Goal: Transaction & Acquisition: Purchase product/service

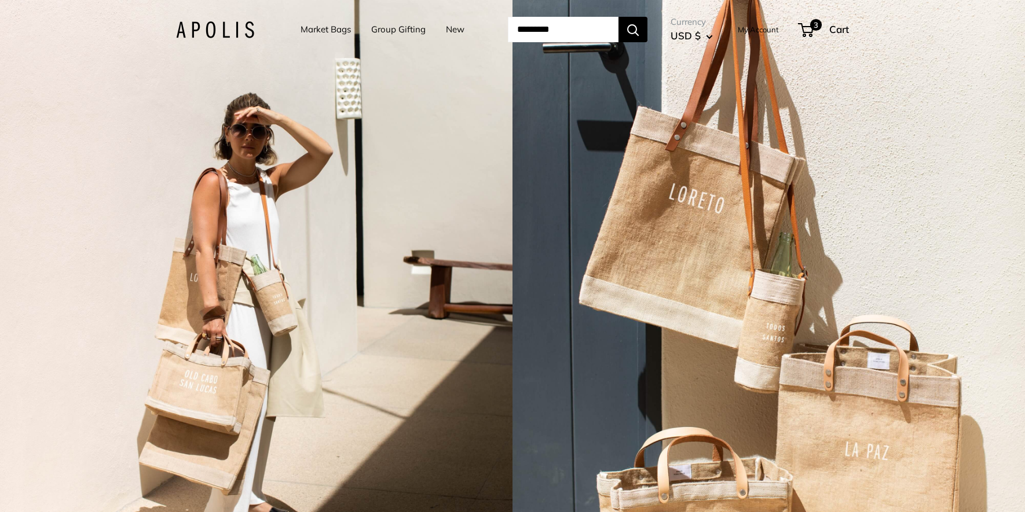
click at [322, 33] on link "Market Bags" at bounding box center [325, 29] width 50 height 16
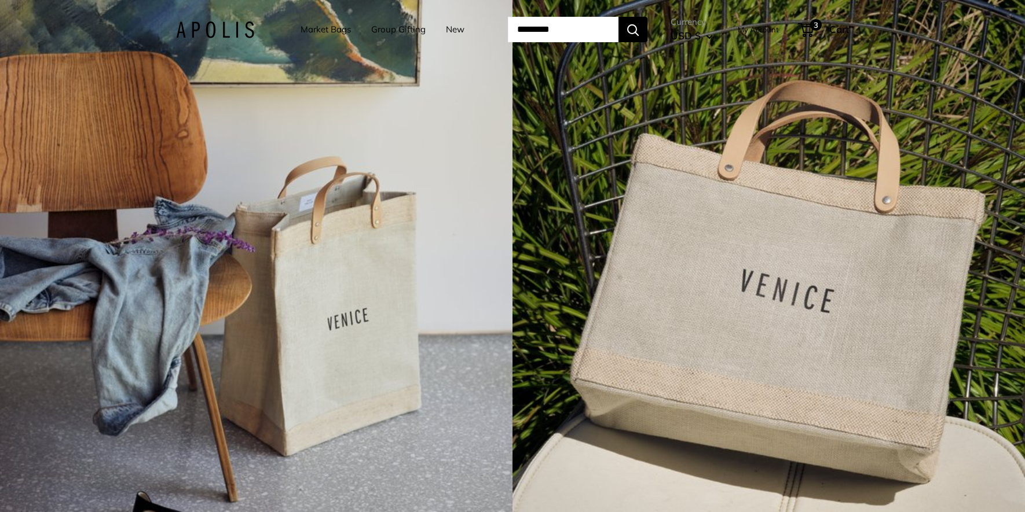
click at [314, 31] on link "Market Bags" at bounding box center [325, 29] width 50 height 16
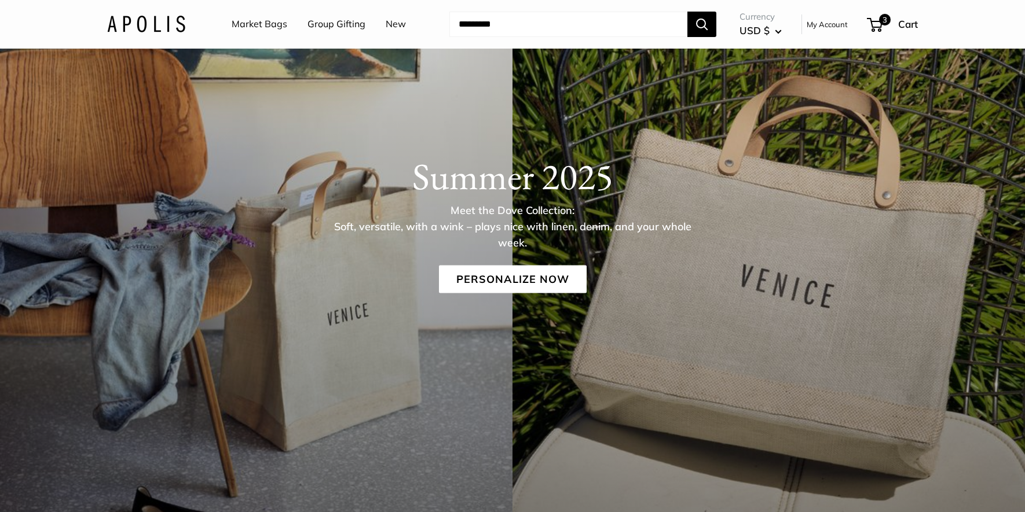
scroll to position [139, 0]
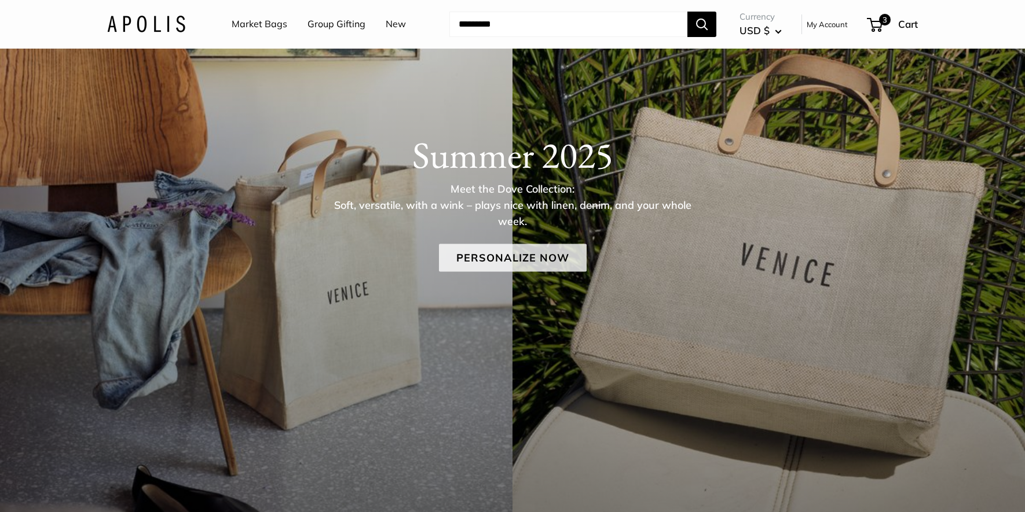
click at [520, 245] on link "Personalize Now" at bounding box center [513, 258] width 148 height 28
click at [508, 254] on link "Personalize Now" at bounding box center [513, 258] width 148 height 28
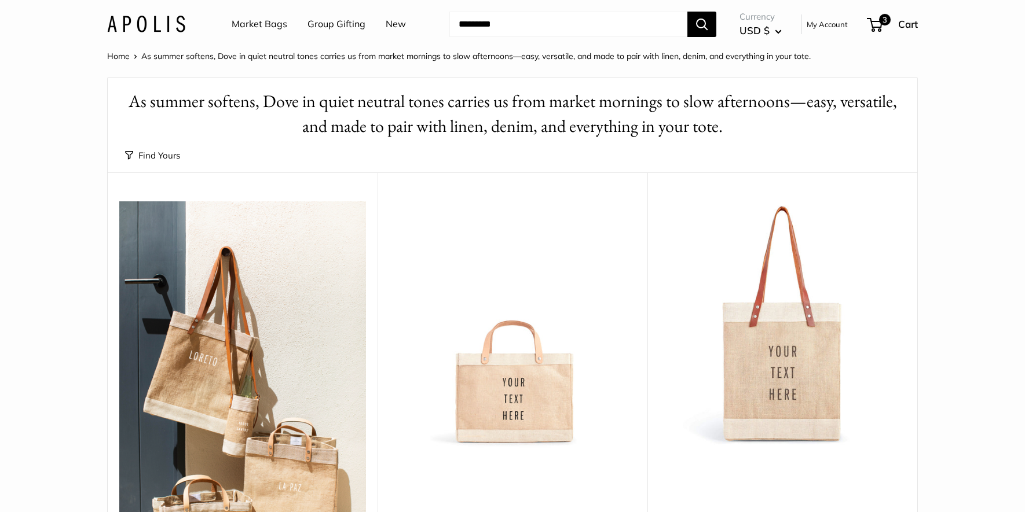
click at [0, 0] on img at bounding box center [0, 0] width 0 height 0
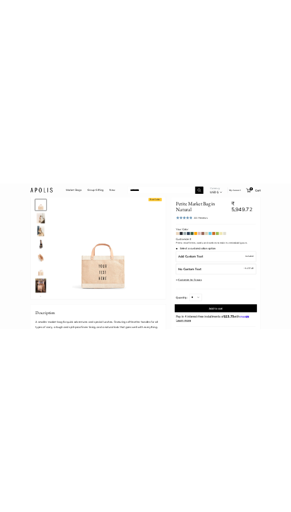
scroll to position [75, 0]
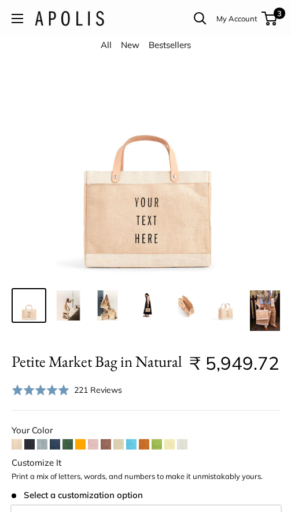
click at [99, 317] on img at bounding box center [108, 306] width 30 height 30
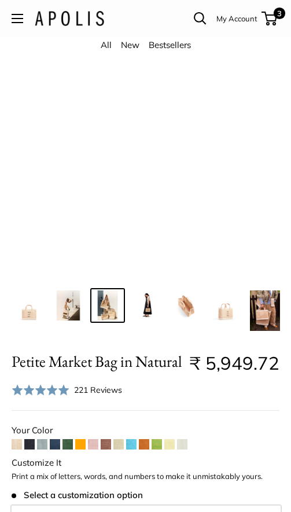
drag, startPoint x: 178, startPoint y: 157, endPoint x: -27, endPoint y: 157, distance: 204.9
click at [117, 179] on div "Effortless style that elevates every moment The Original Market bag in its 4 na…" at bounding box center [145, 140] width 291 height 268
click at [68, 296] on img at bounding box center [68, 306] width 30 height 30
click at [34, 297] on img at bounding box center [29, 306] width 30 height 30
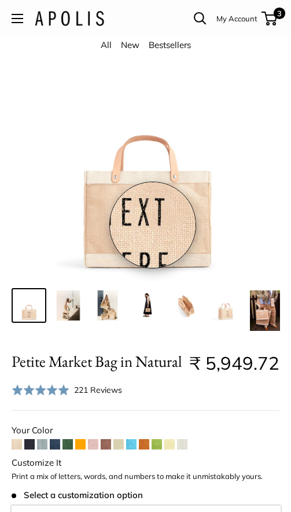
click at [153, 225] on img at bounding box center [146, 140] width 268 height 268
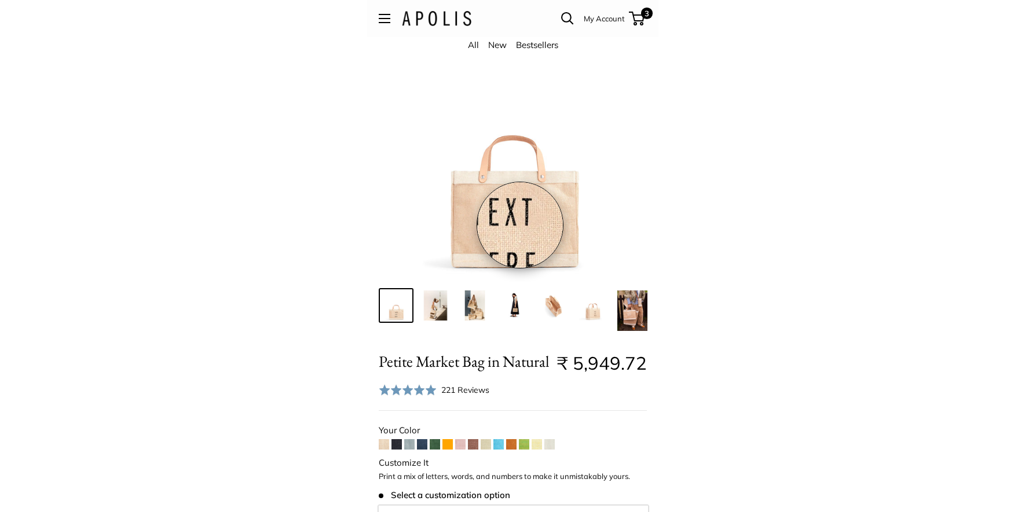
scroll to position [428, 0]
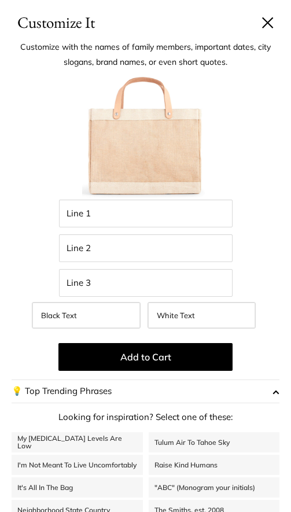
click at [269, 18] on button at bounding box center [268, 23] width 12 height 12
